Goal: Information Seeking & Learning: Understand process/instructions

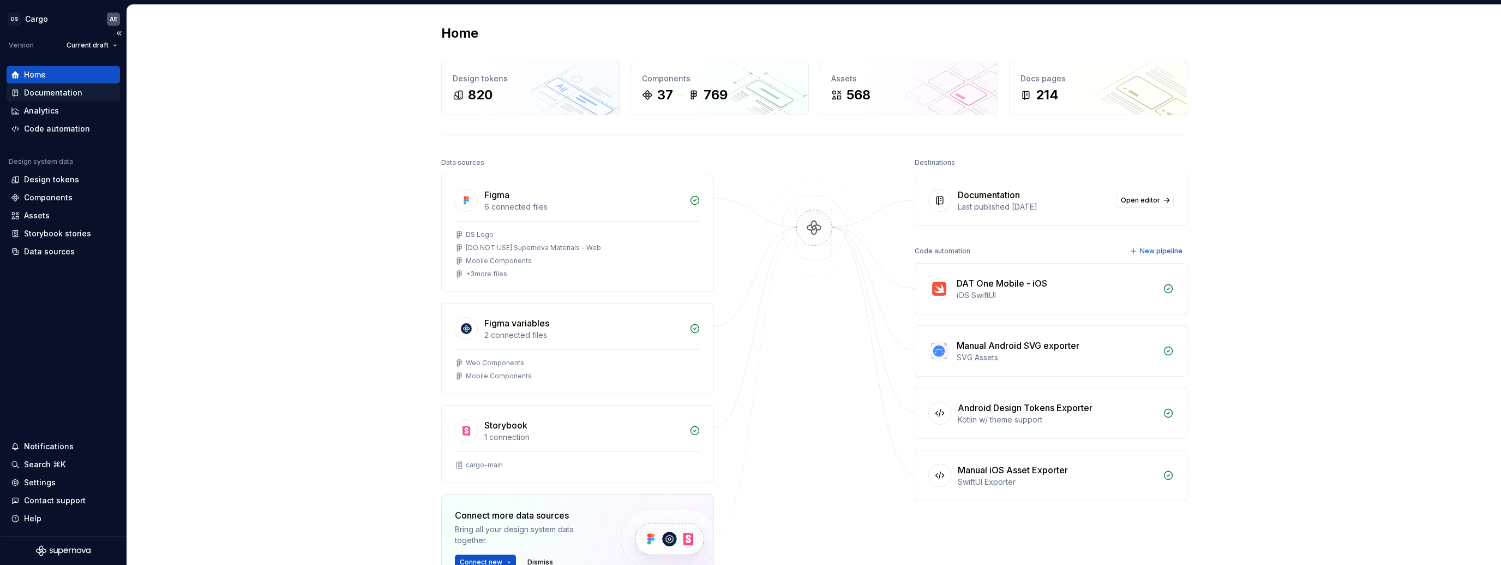
click at [65, 87] on div "Documentation" at bounding box center [53, 92] width 58 height 11
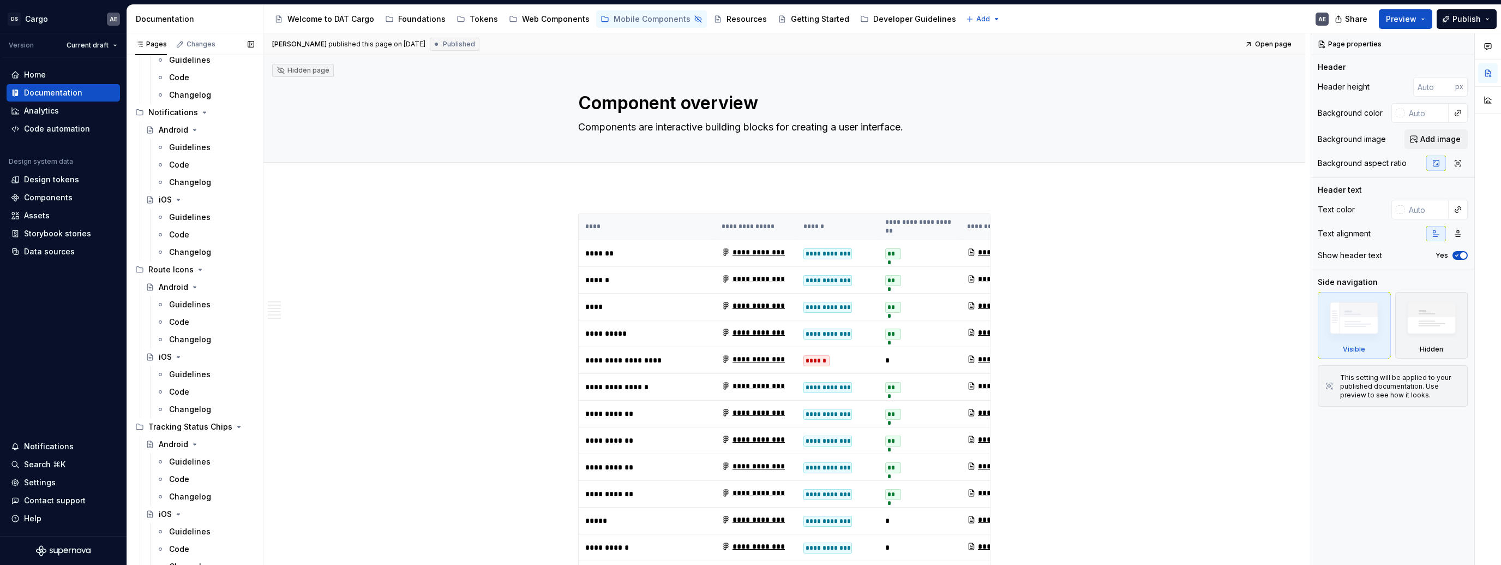
scroll to position [1589, 0]
click at [48, 214] on div "Assets" at bounding box center [37, 215] width 26 height 11
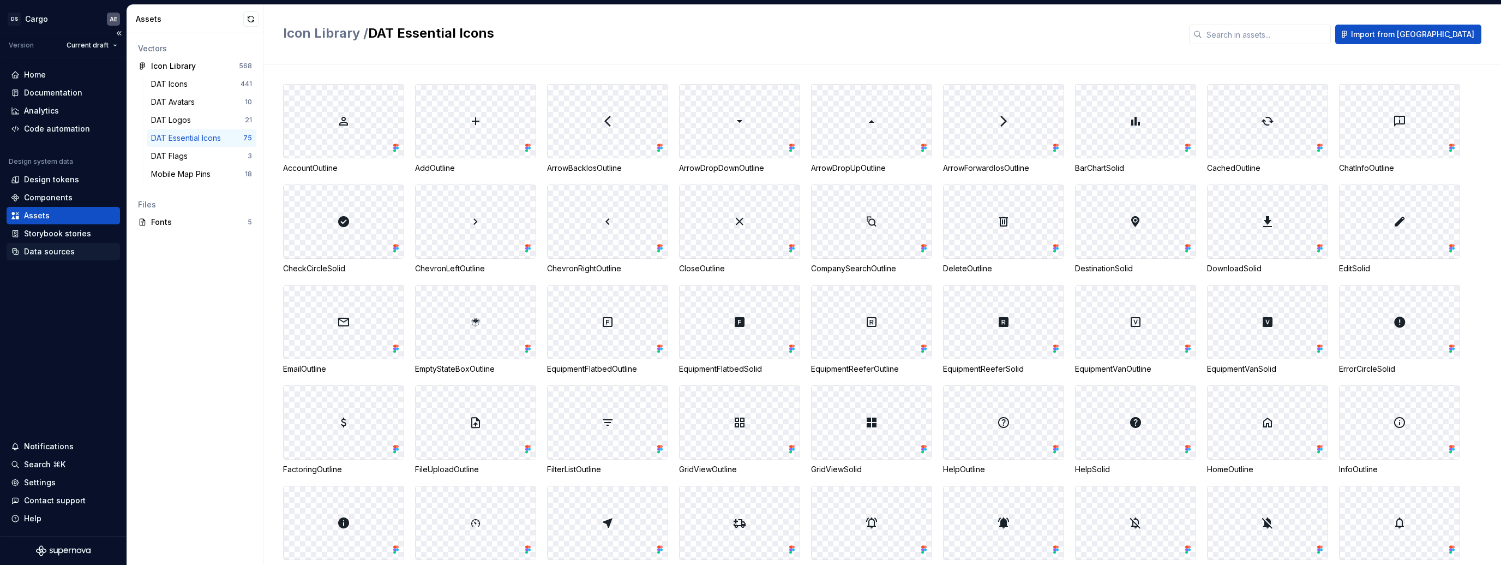
click at [63, 247] on div "Data sources" at bounding box center [49, 251] width 51 height 11
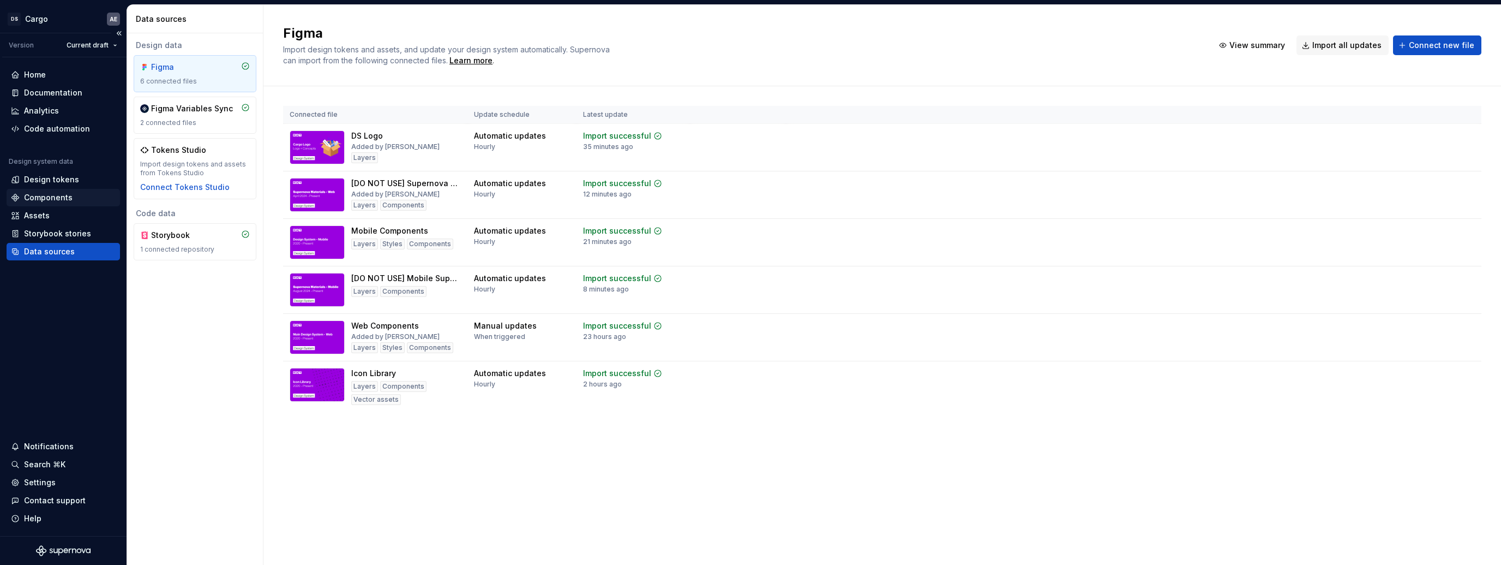
click at [61, 196] on div "Components" at bounding box center [48, 197] width 49 height 11
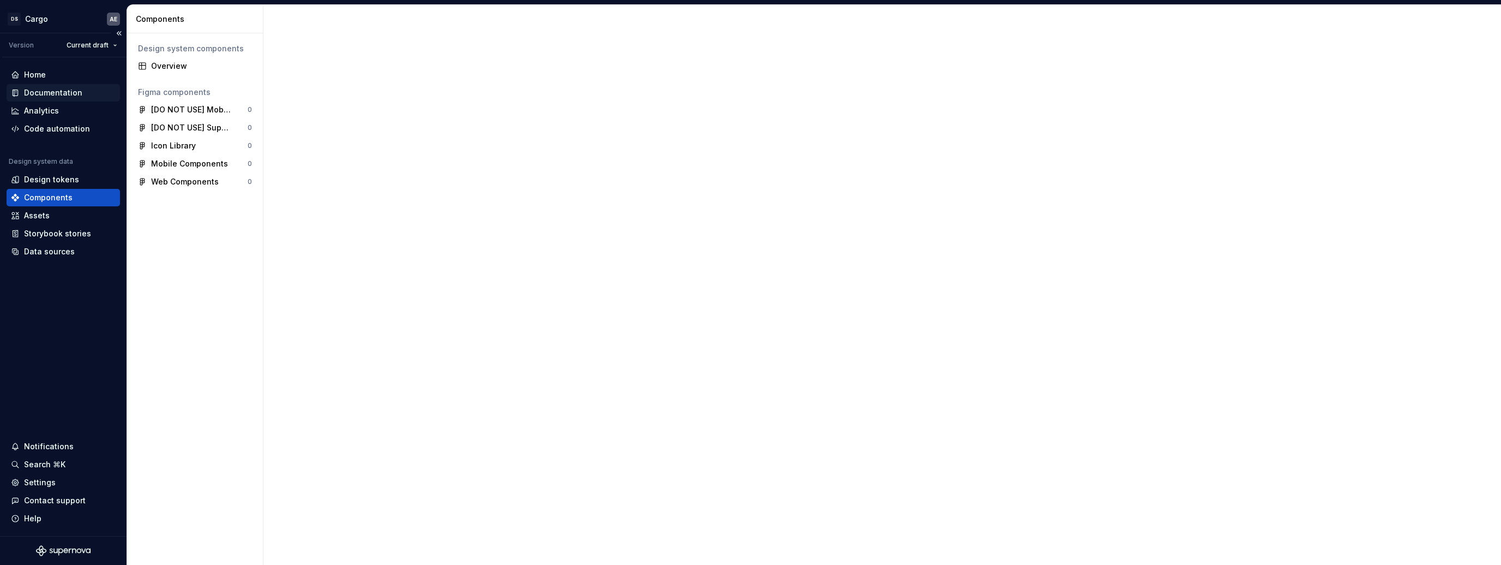
click at [77, 90] on div "Documentation" at bounding box center [53, 92] width 58 height 11
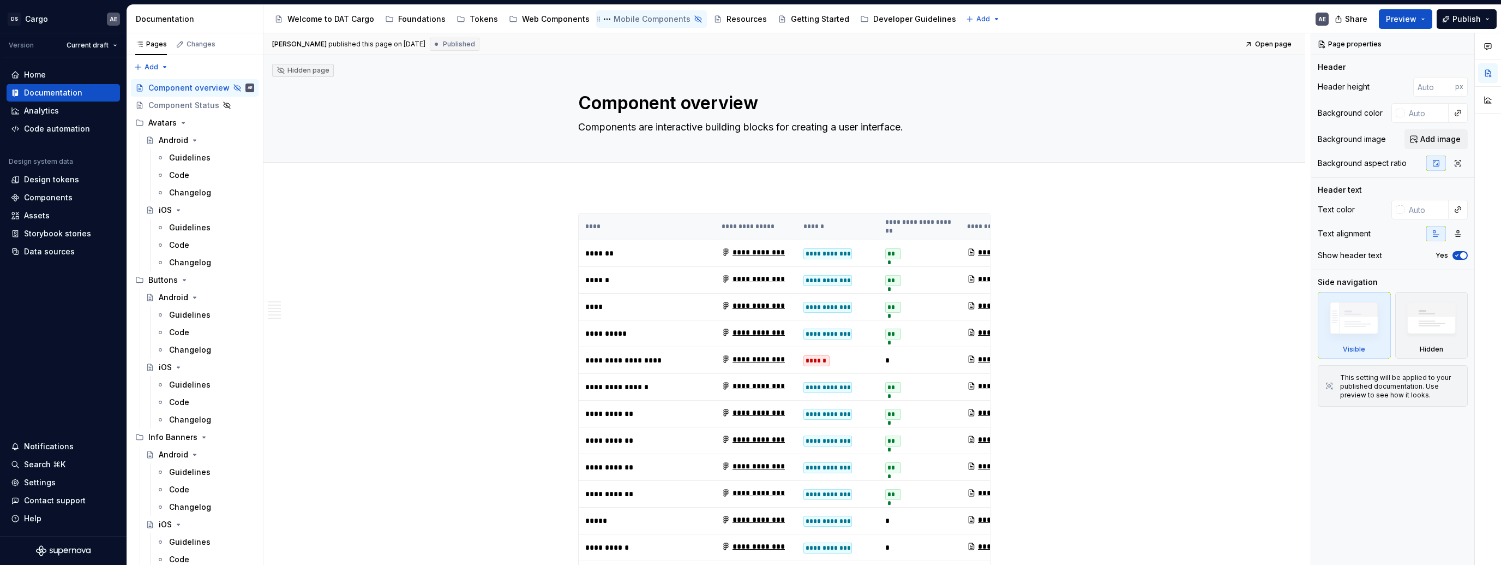
click at [619, 22] on div "Mobile Components" at bounding box center [652, 19] width 77 height 11
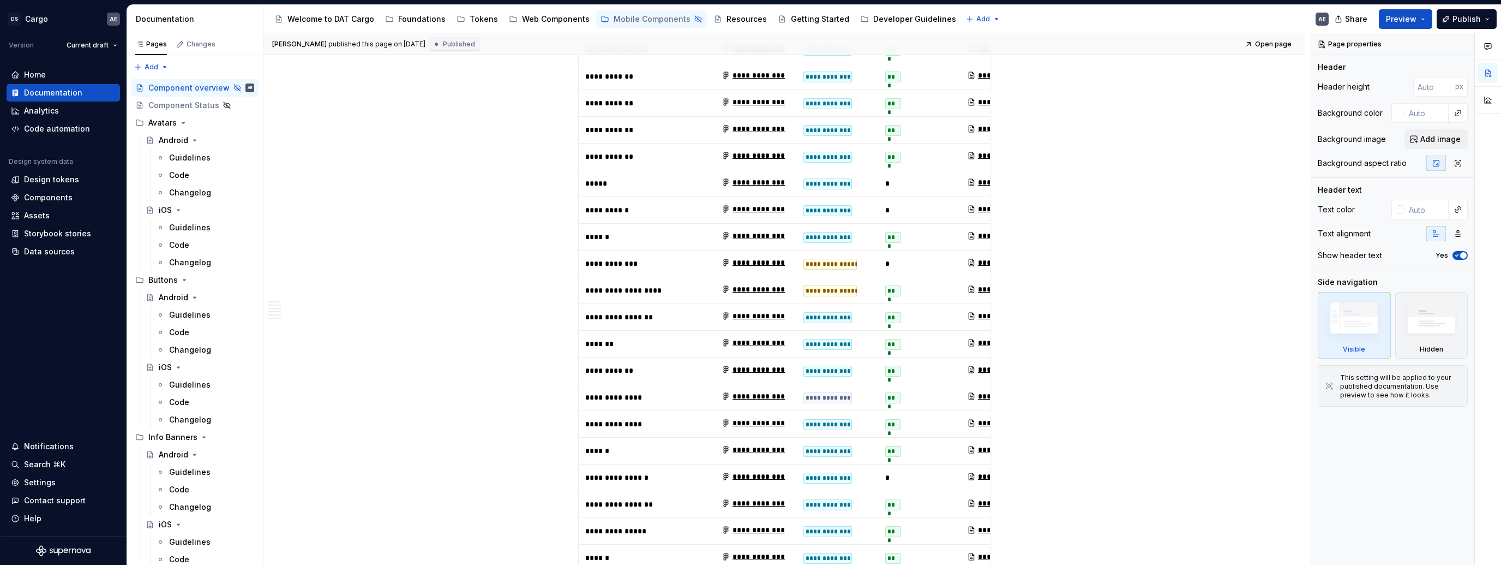
scroll to position [363, 0]
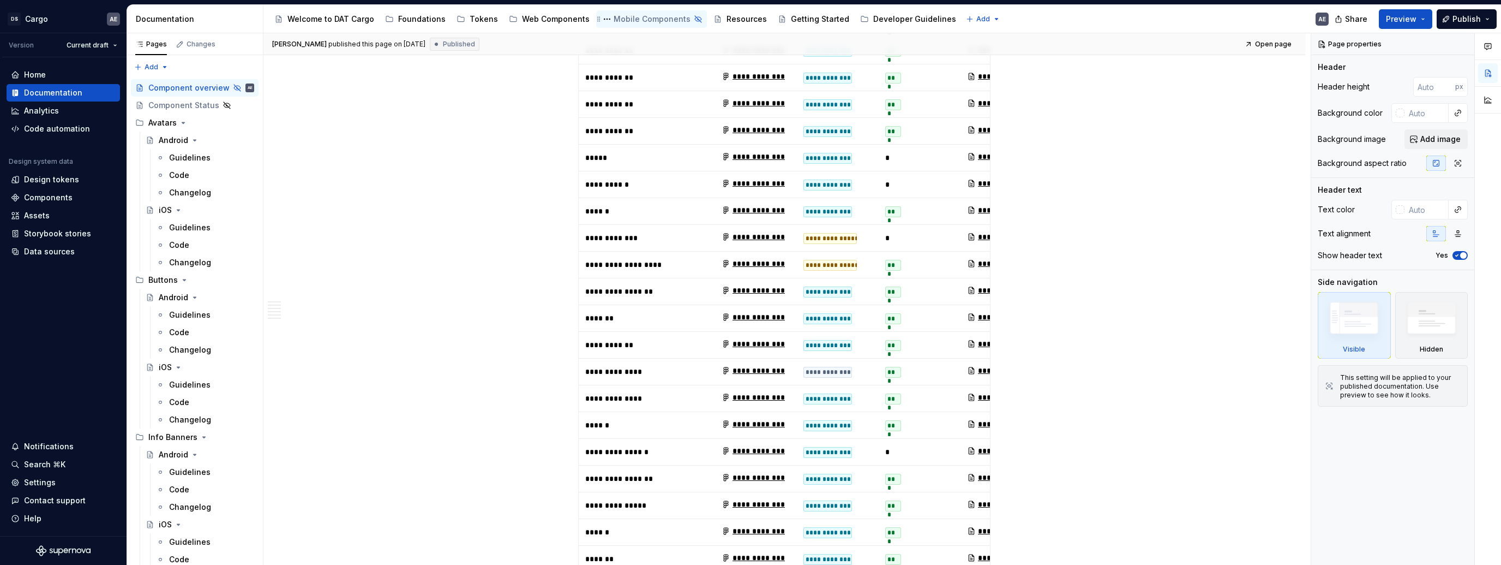
click at [651, 16] on div "Mobile Components" at bounding box center [652, 19] width 77 height 11
click at [540, 17] on div "Web Components" at bounding box center [556, 19] width 68 height 11
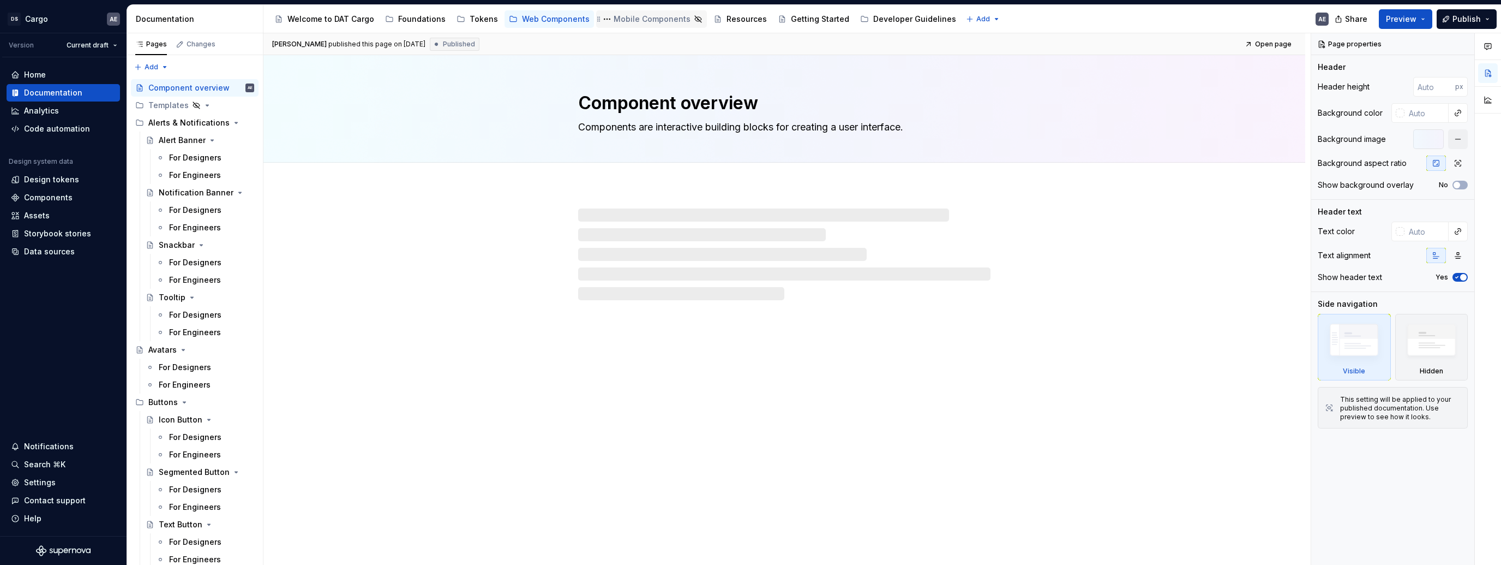
click at [624, 24] on div "Mobile Components" at bounding box center [652, 19] width 77 height 11
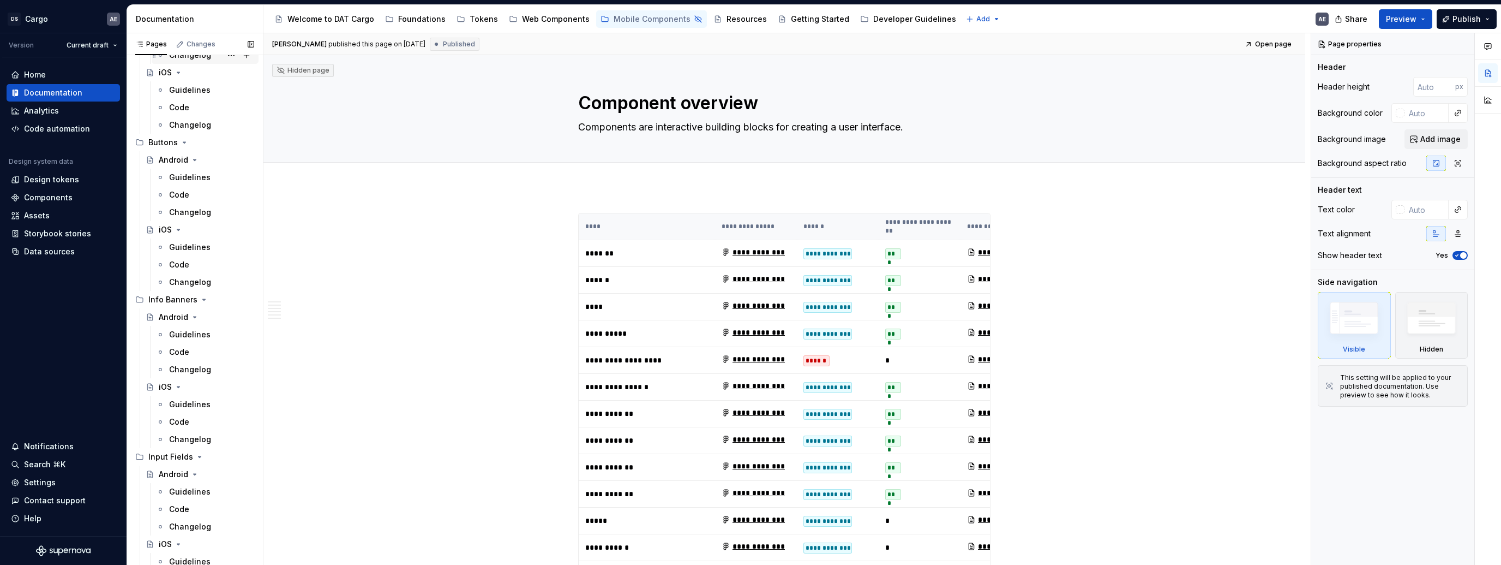
scroll to position [289, 0]
click at [195, 115] on div "Code" at bounding box center [211, 113] width 85 height 15
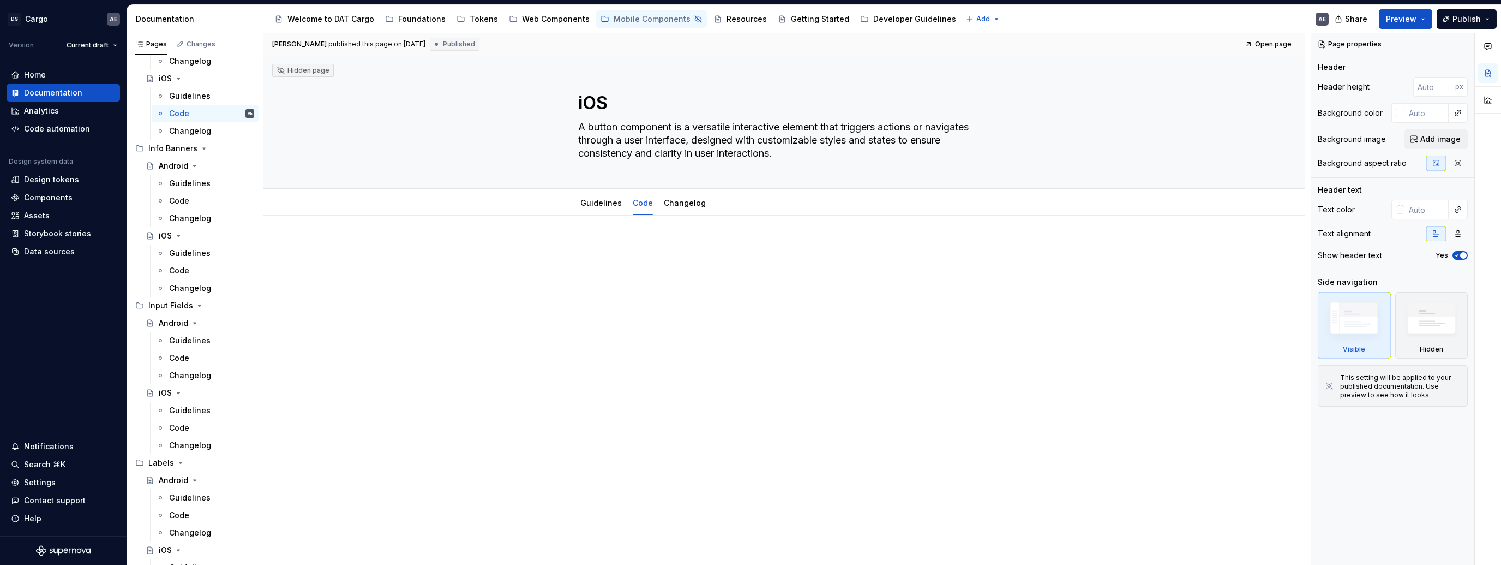
click at [638, 258] on div at bounding box center [784, 262] width 412 height 41
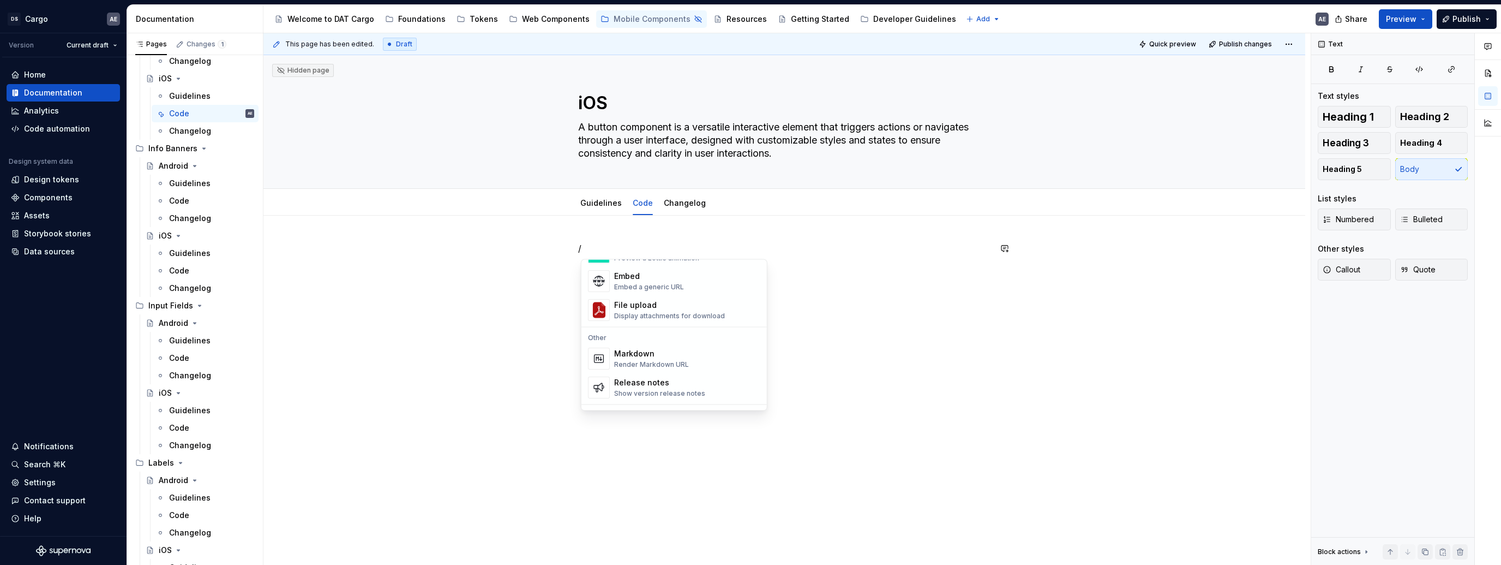
scroll to position [696, 0]
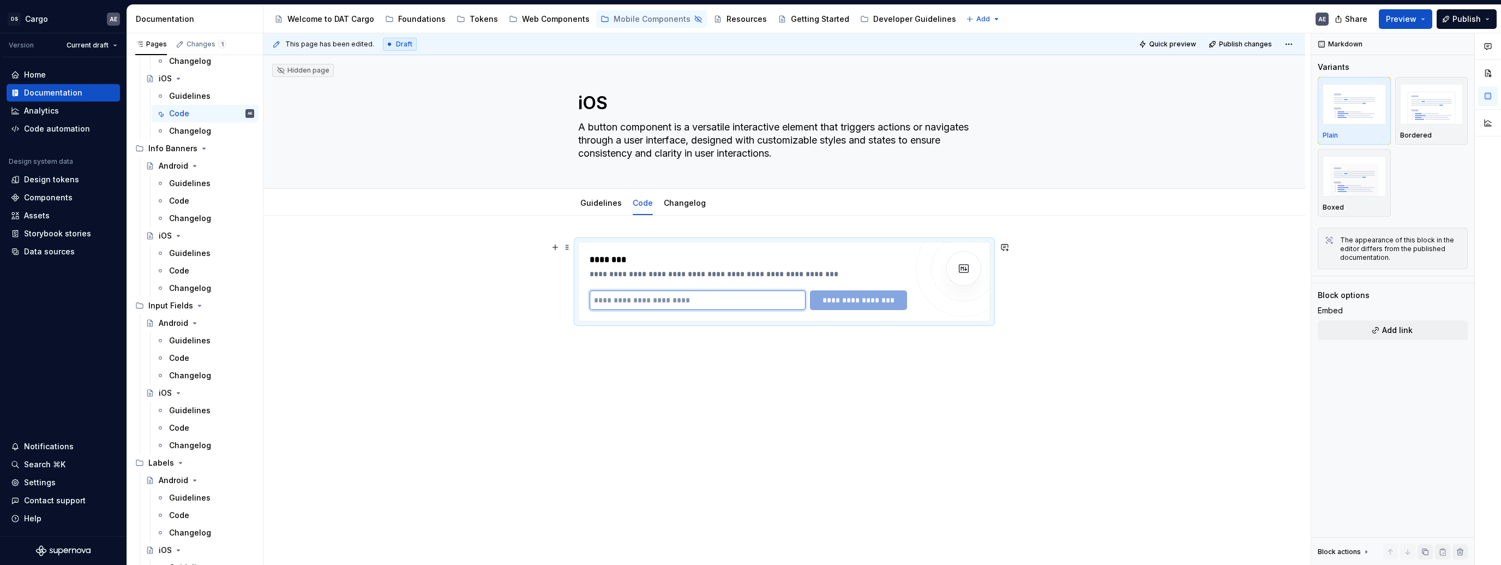
click at [732, 305] on input "text" at bounding box center [698, 300] width 216 height 20
click at [727, 302] on input "text" at bounding box center [698, 300] width 216 height 20
click at [960, 267] on img at bounding box center [964, 269] width 22 height 22
click at [716, 306] on input "text" at bounding box center [698, 300] width 216 height 20
click at [553, 16] on div "Web Components" at bounding box center [556, 19] width 68 height 11
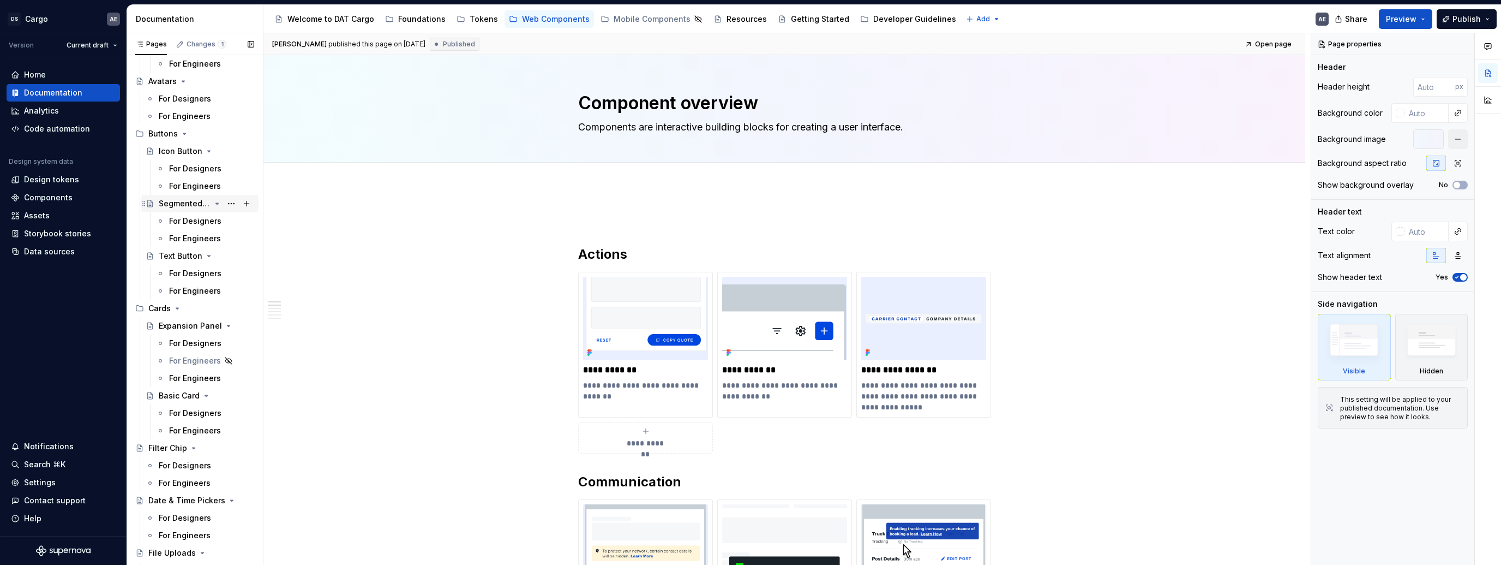
scroll to position [267, 0]
click at [187, 297] on div "For Engineers" at bounding box center [195, 292] width 52 height 11
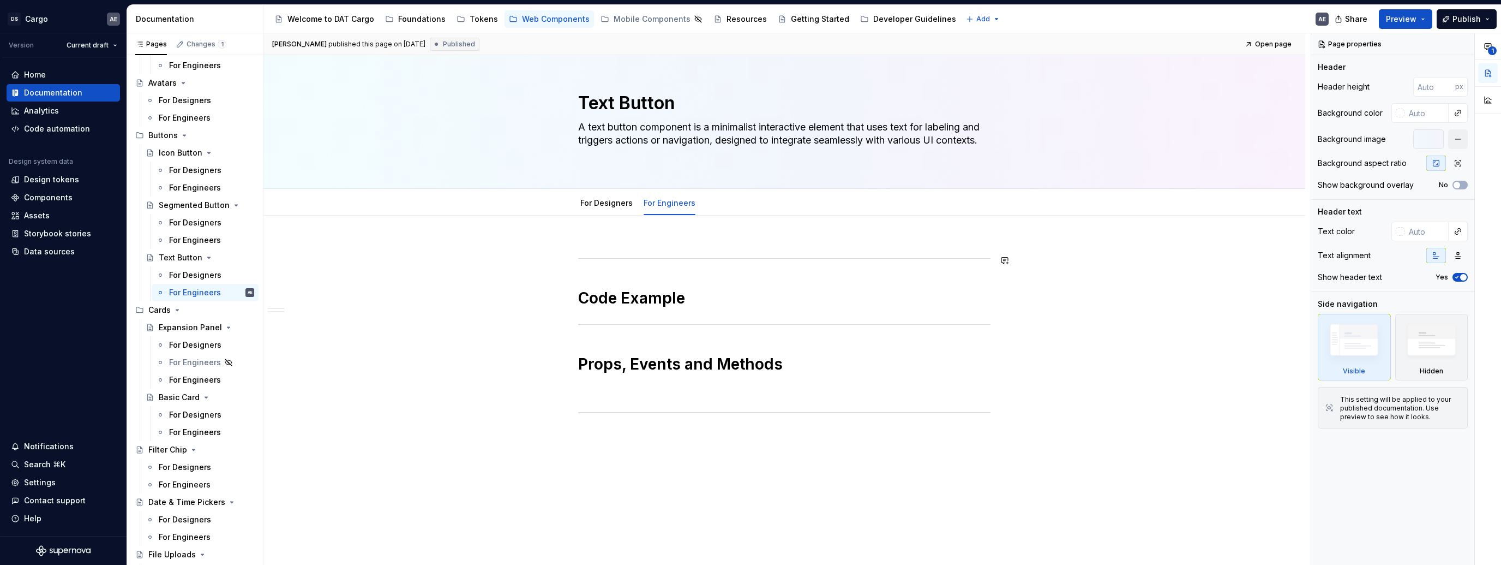
scroll to position [33, 0]
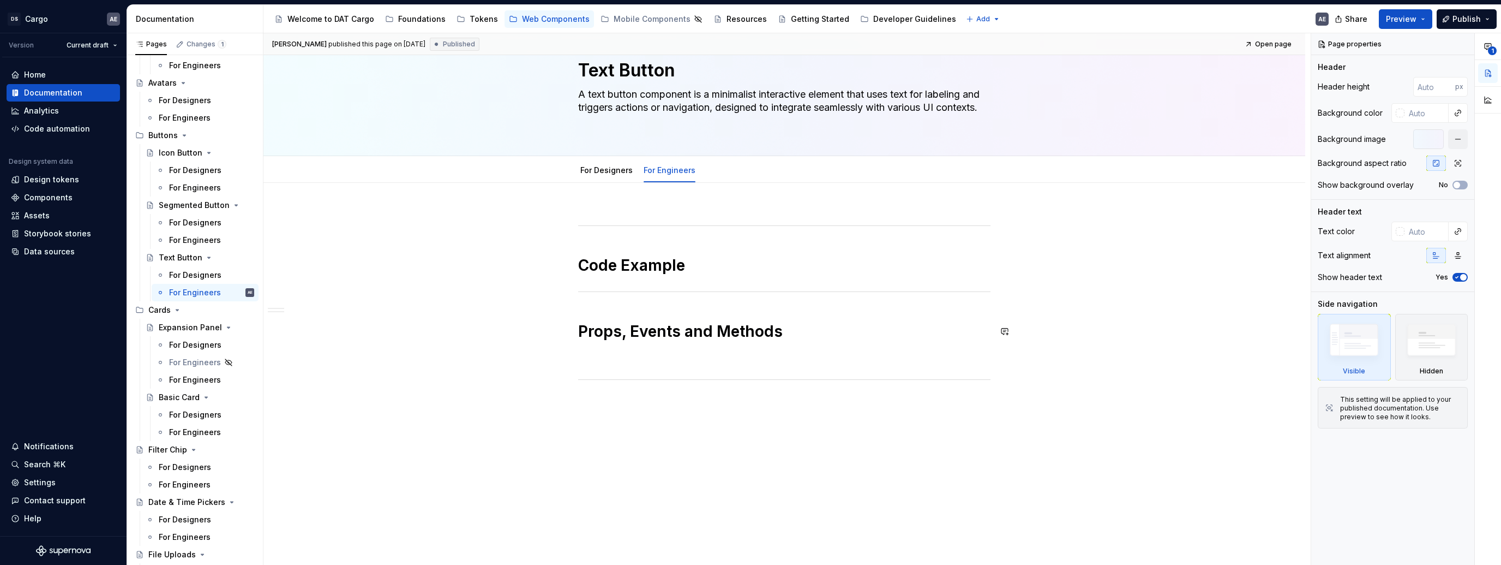
click at [702, 344] on div "Code Example Props, Events and Methods" at bounding box center [784, 296] width 412 height 174
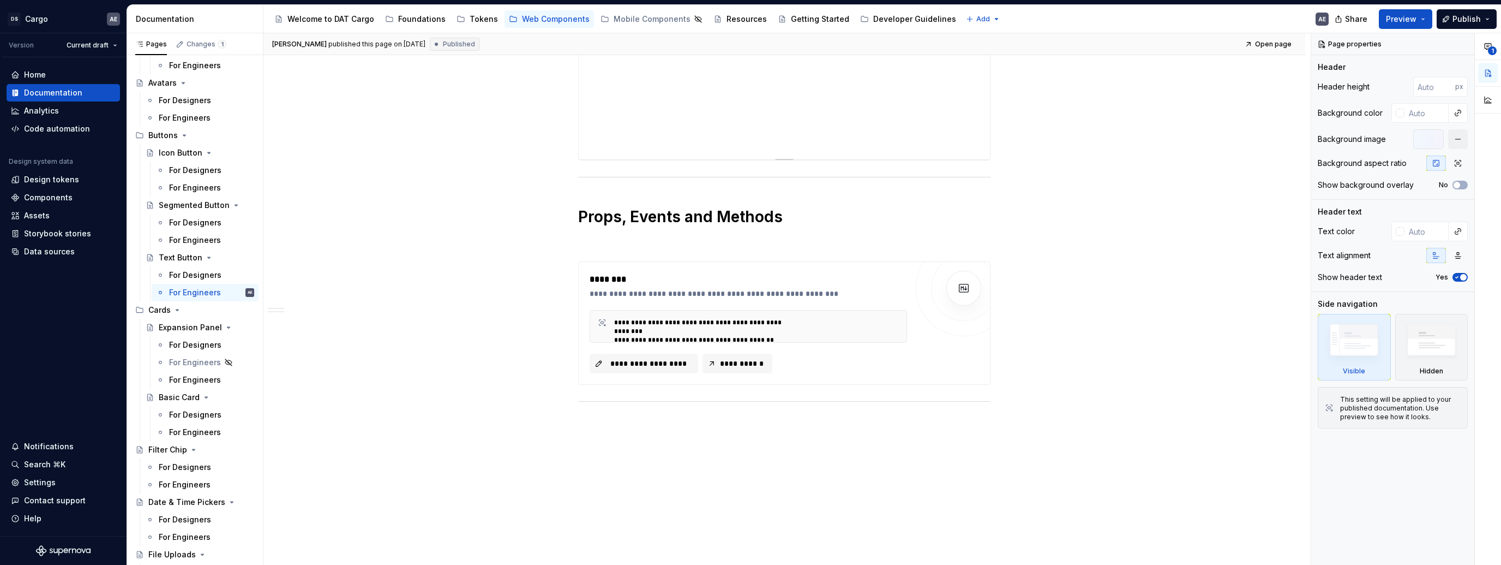
scroll to position [562, 0]
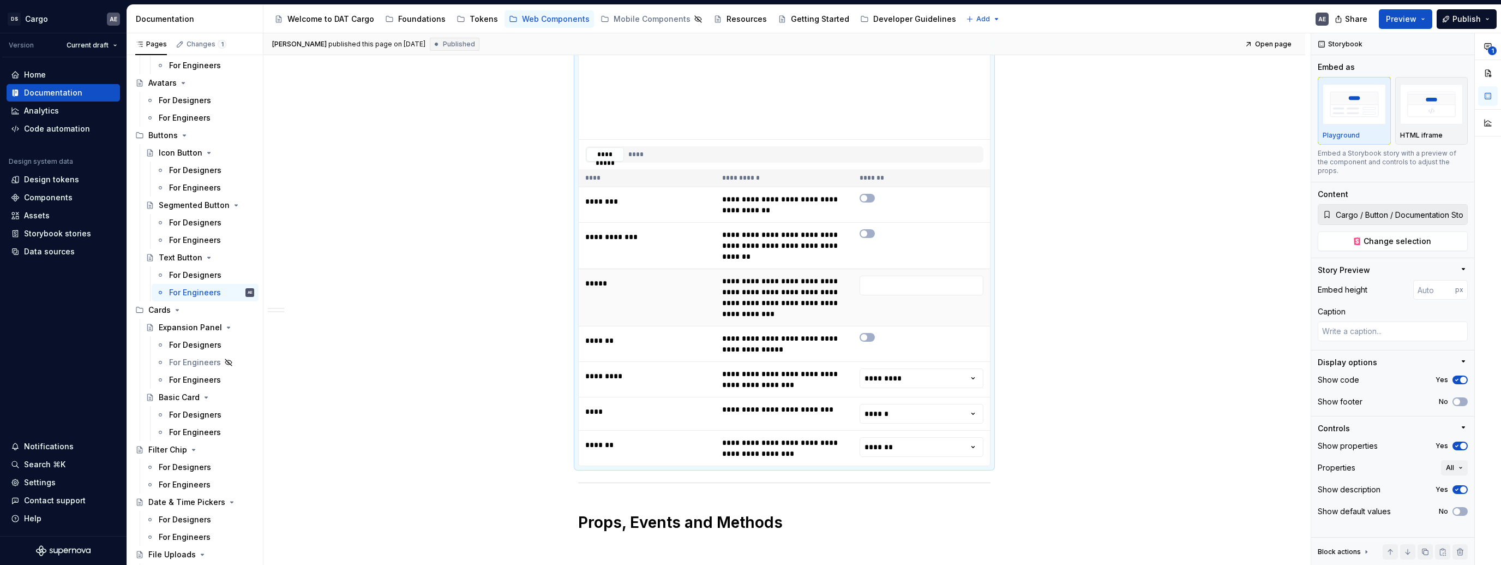
click at [796, 268] on td "**********" at bounding box center [784, 296] width 137 height 57
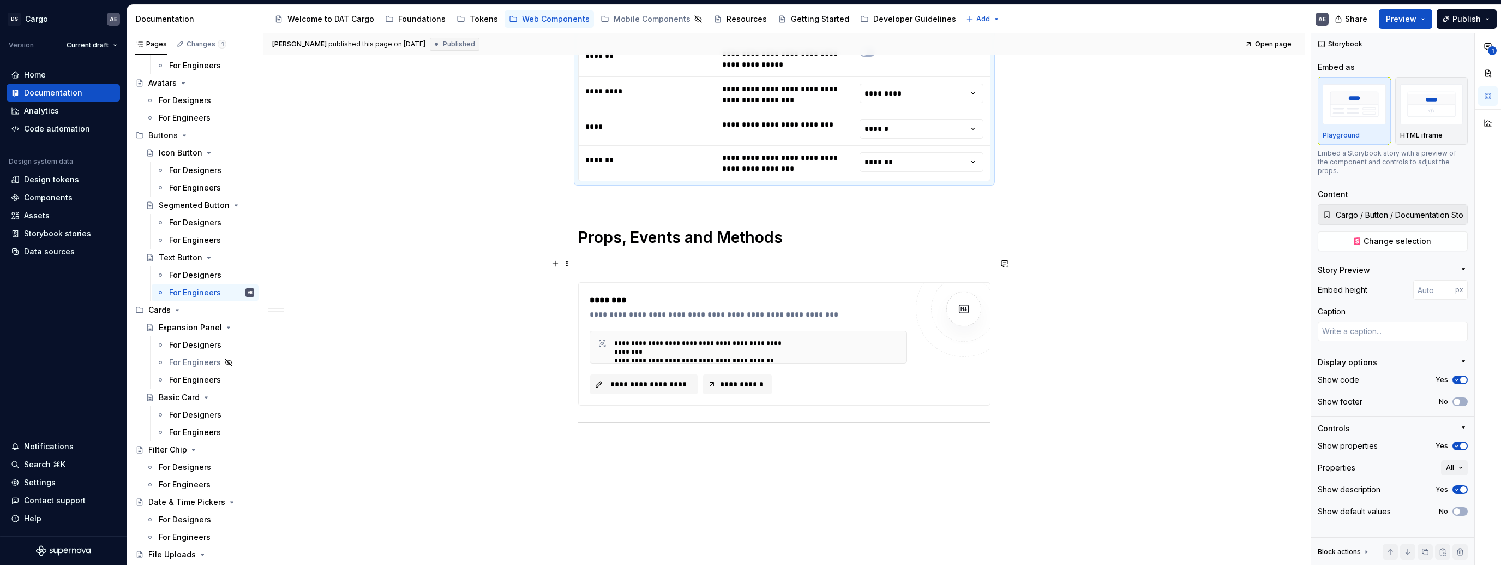
scroll to position [865, 0]
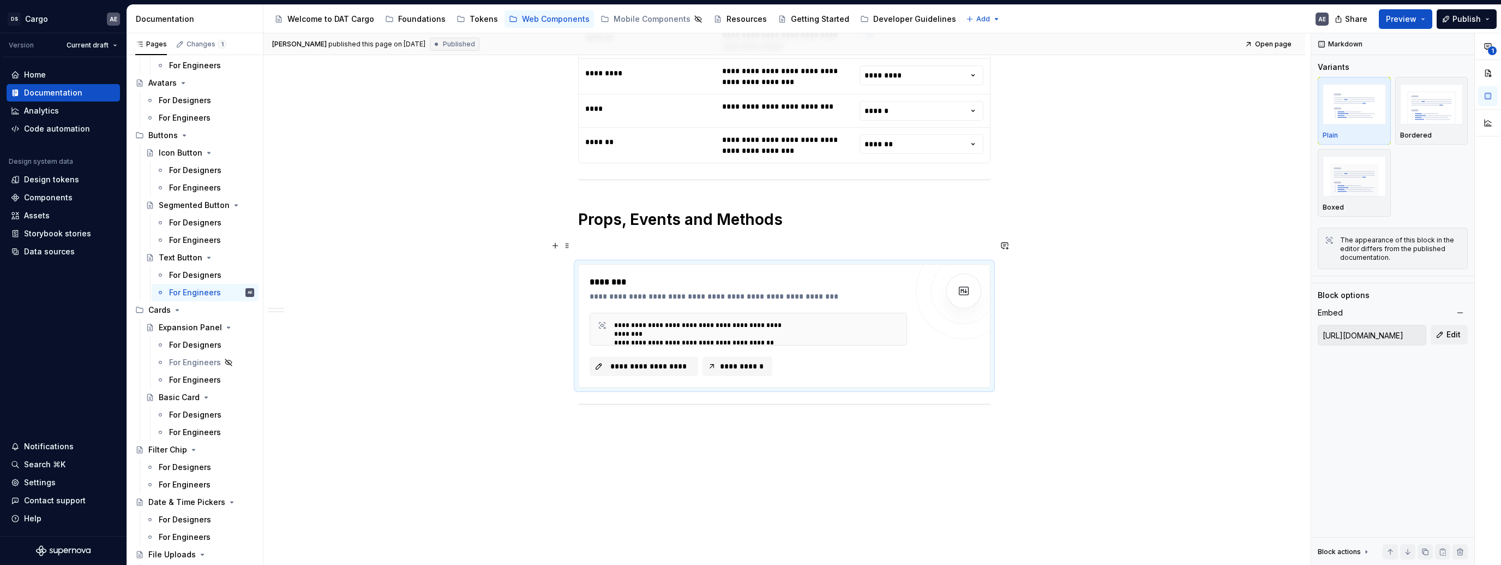
click at [830, 321] on div "**********" at bounding box center [757, 329] width 286 height 17
click at [1385, 330] on input "[URL][DOMAIN_NAME]" at bounding box center [1372, 335] width 107 height 20
drag, startPoint x: 1381, startPoint y: 340, endPoint x: 1297, endPoint y: 338, distance: 83.5
click at [1297, 338] on div "**********" at bounding box center [883, 299] width 1238 height 532
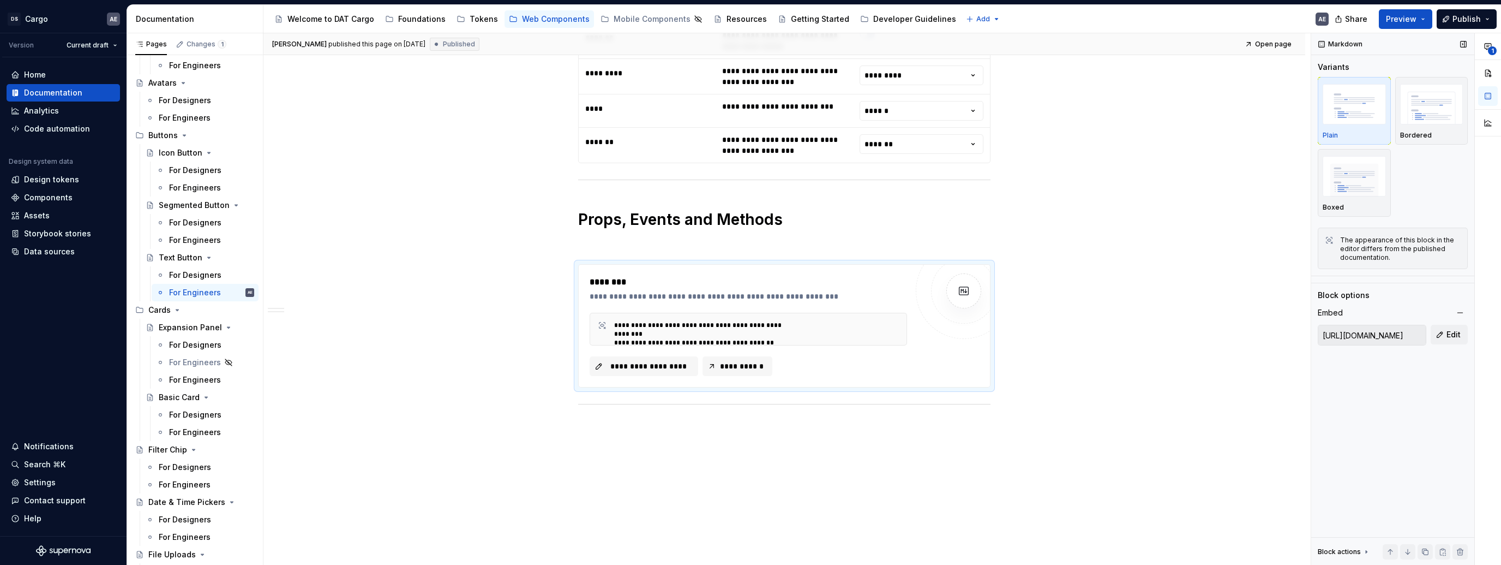
click at [1389, 386] on div "Markdown Variants Plain Bordered Boxed The appearance of this block in the edit…" at bounding box center [1393, 299] width 163 height 532
click at [1385, 332] on input "[URL][DOMAIN_NAME]" at bounding box center [1372, 335] width 107 height 20
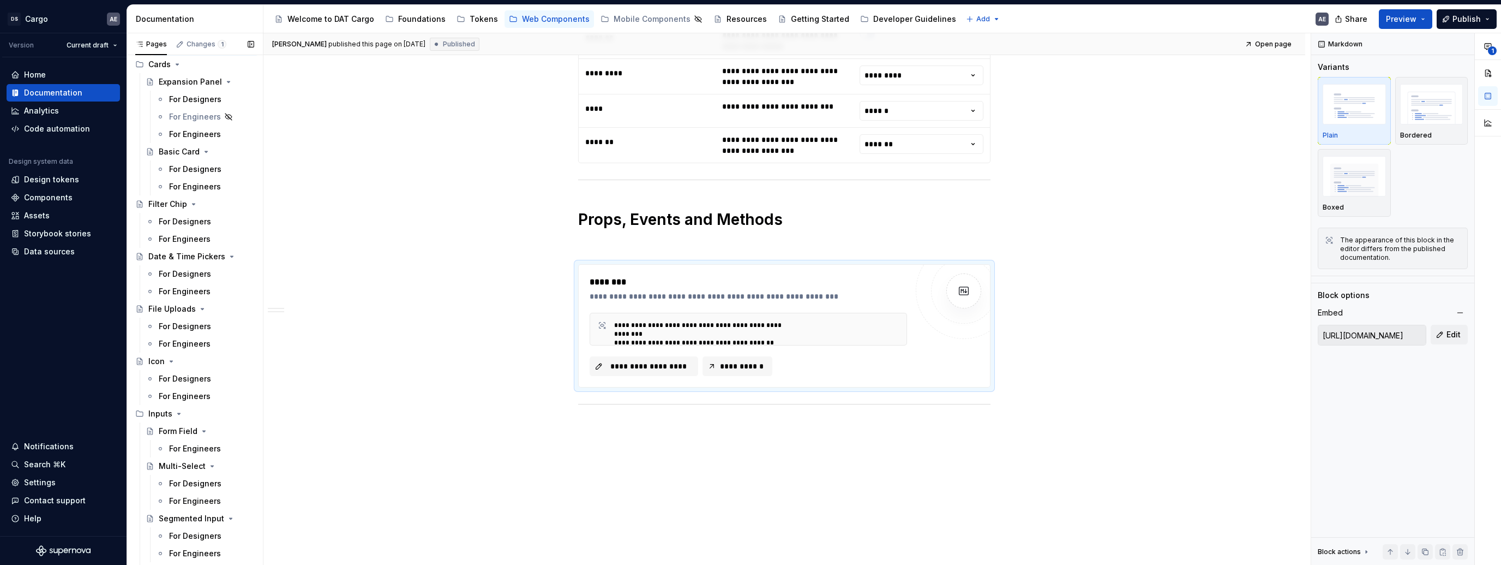
scroll to position [512, 0]
click at [195, 398] on div "For Engineers" at bounding box center [185, 396] width 52 height 11
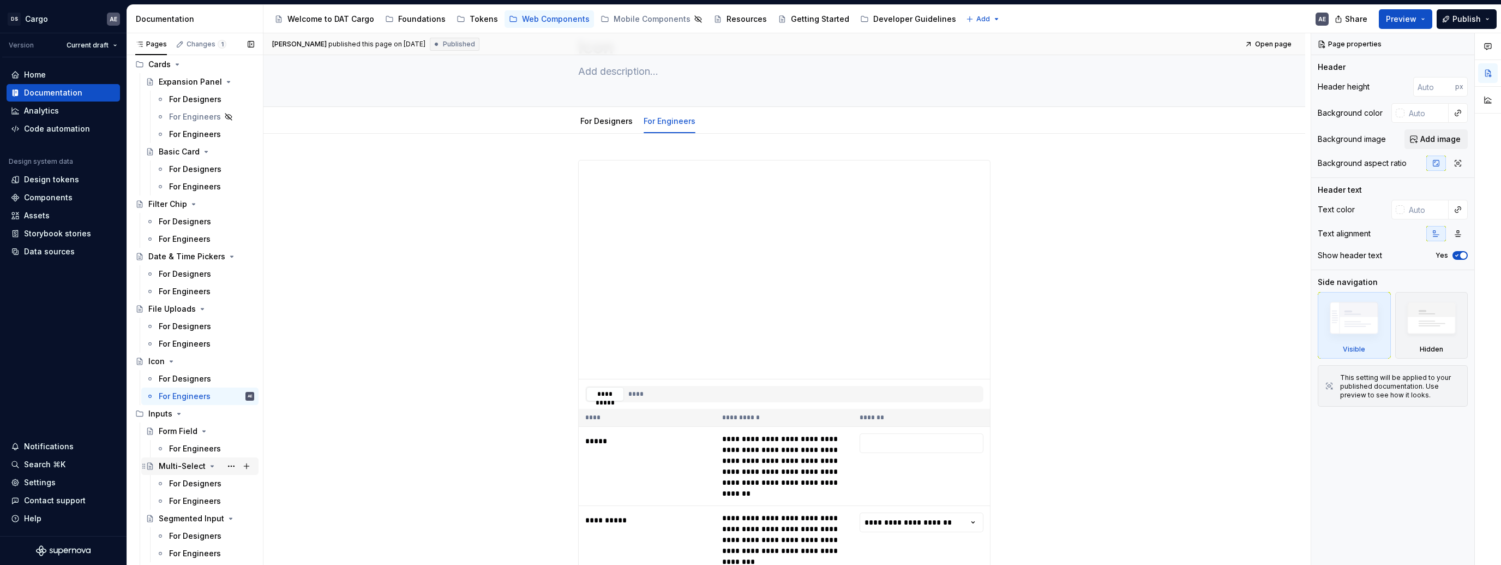
scroll to position [614, 0]
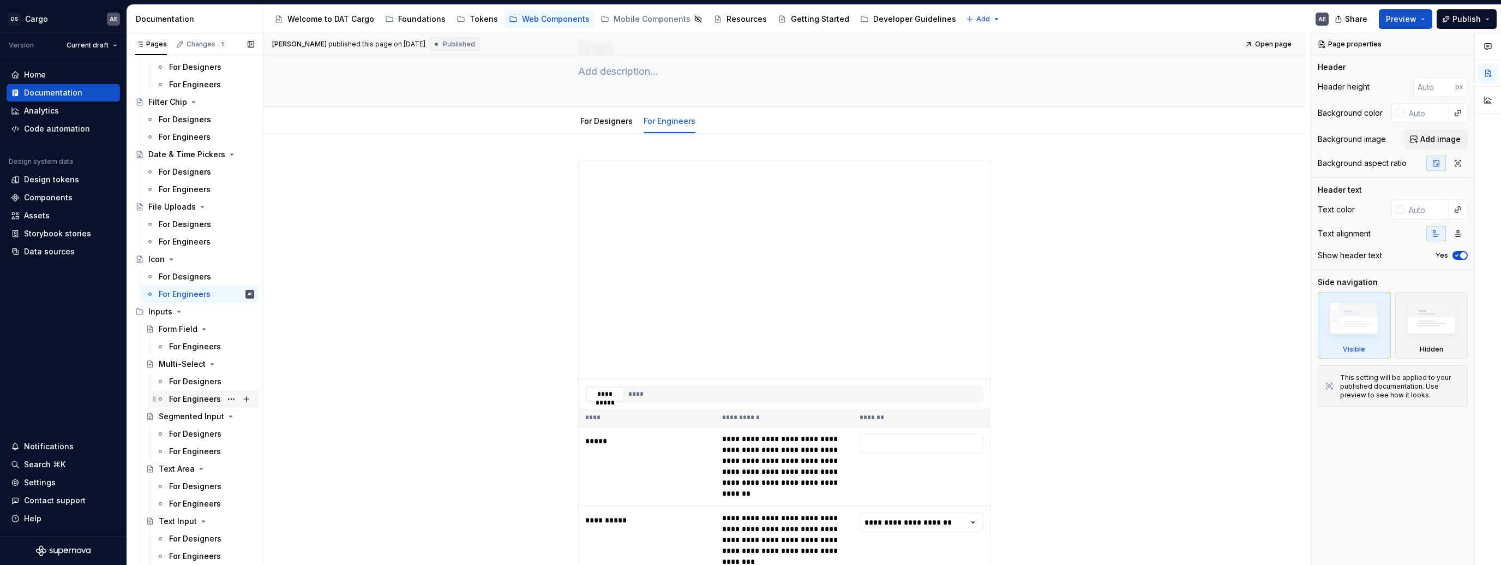
click at [204, 401] on div "For Engineers" at bounding box center [195, 398] width 52 height 11
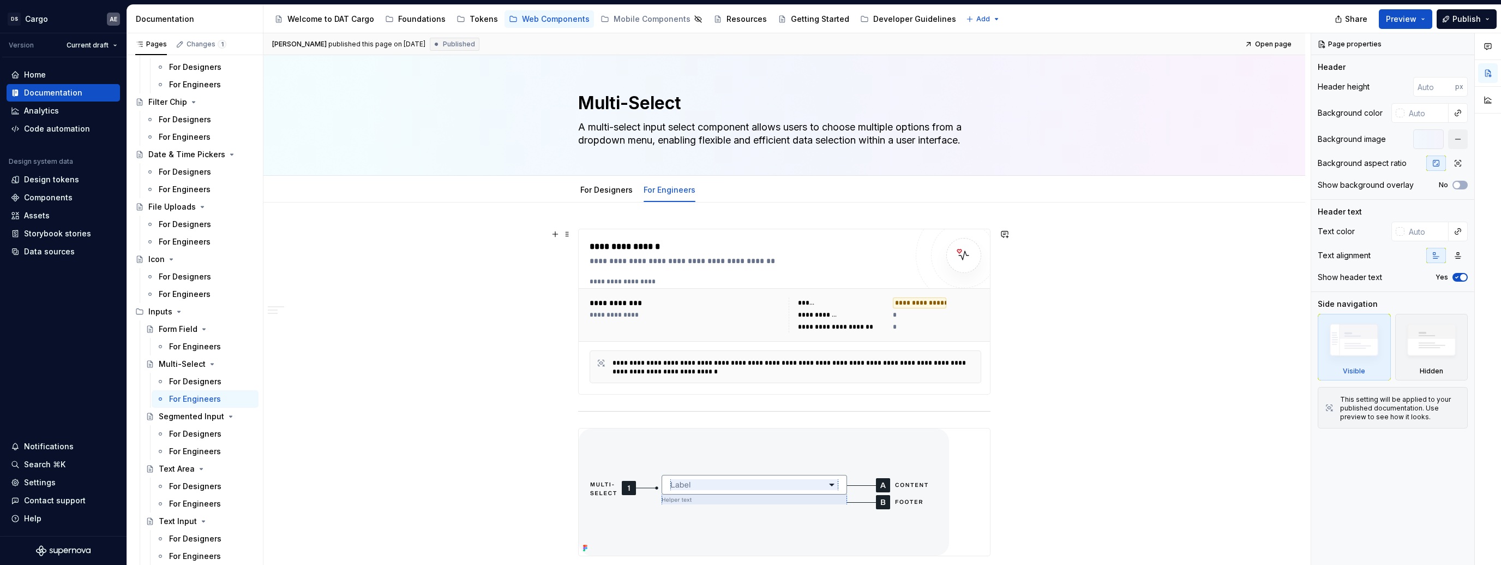
type textarea "*"
